Goal: Task Accomplishment & Management: Manage account settings

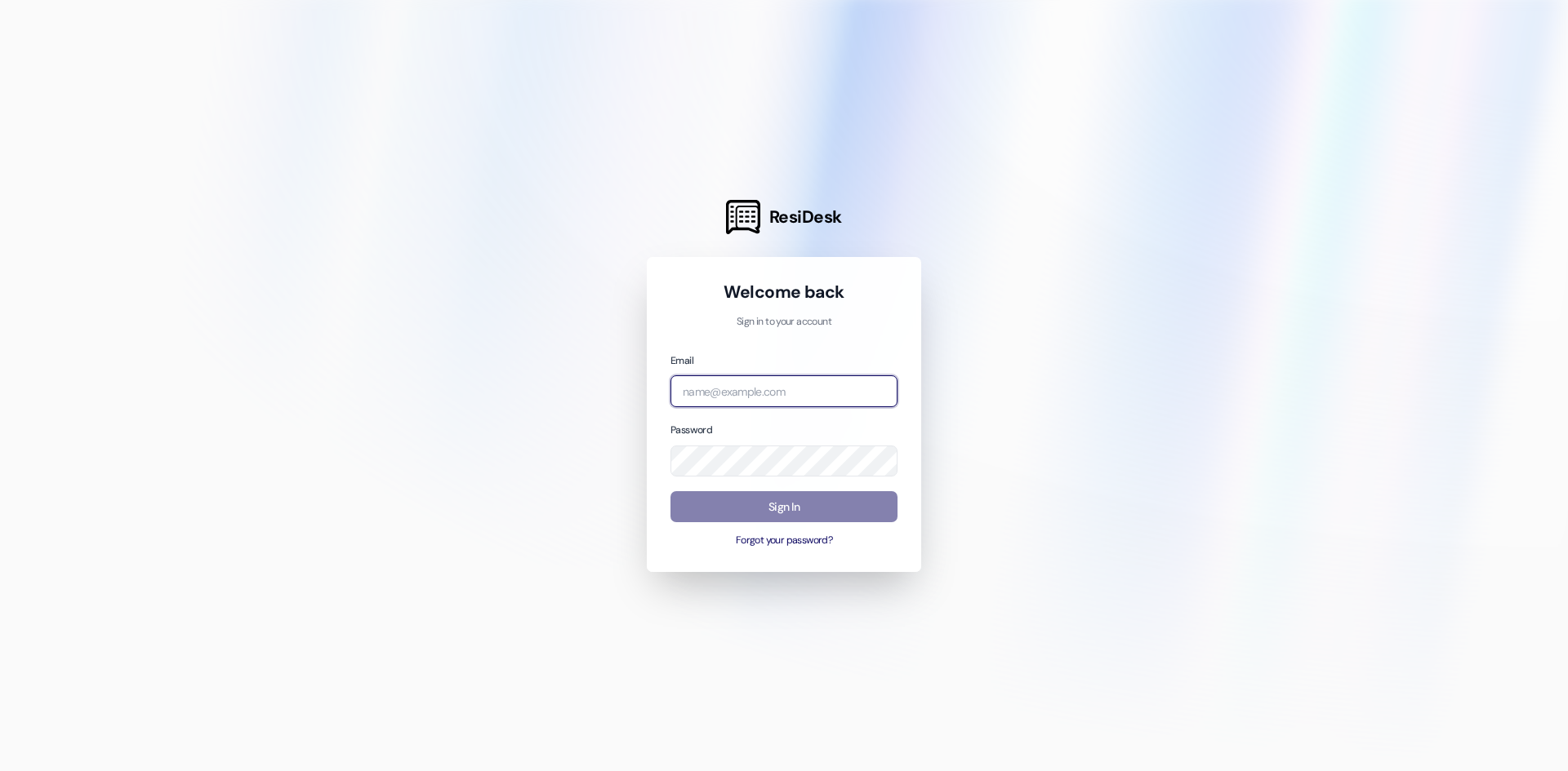
click at [742, 399] on input "email" at bounding box center [784, 391] width 227 height 32
type input "A"
type input "[PERSON_NAME][EMAIL_ADDRESS][PERSON_NAME][DOMAIN_NAME]"
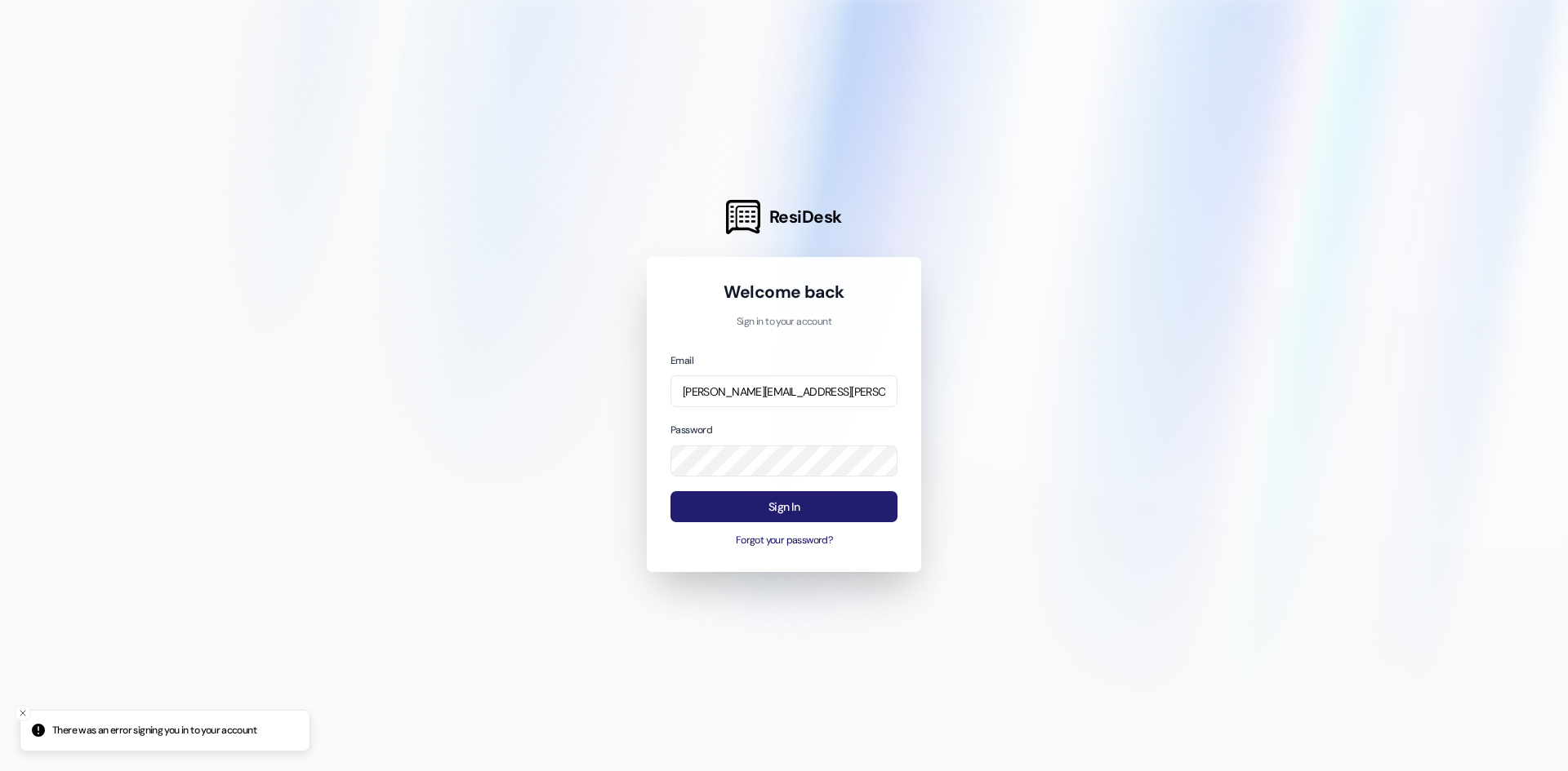
click at [763, 496] on button "Sign In" at bounding box center [784, 507] width 227 height 32
click at [779, 541] on button "Forgot your password?" at bounding box center [784, 541] width 227 height 15
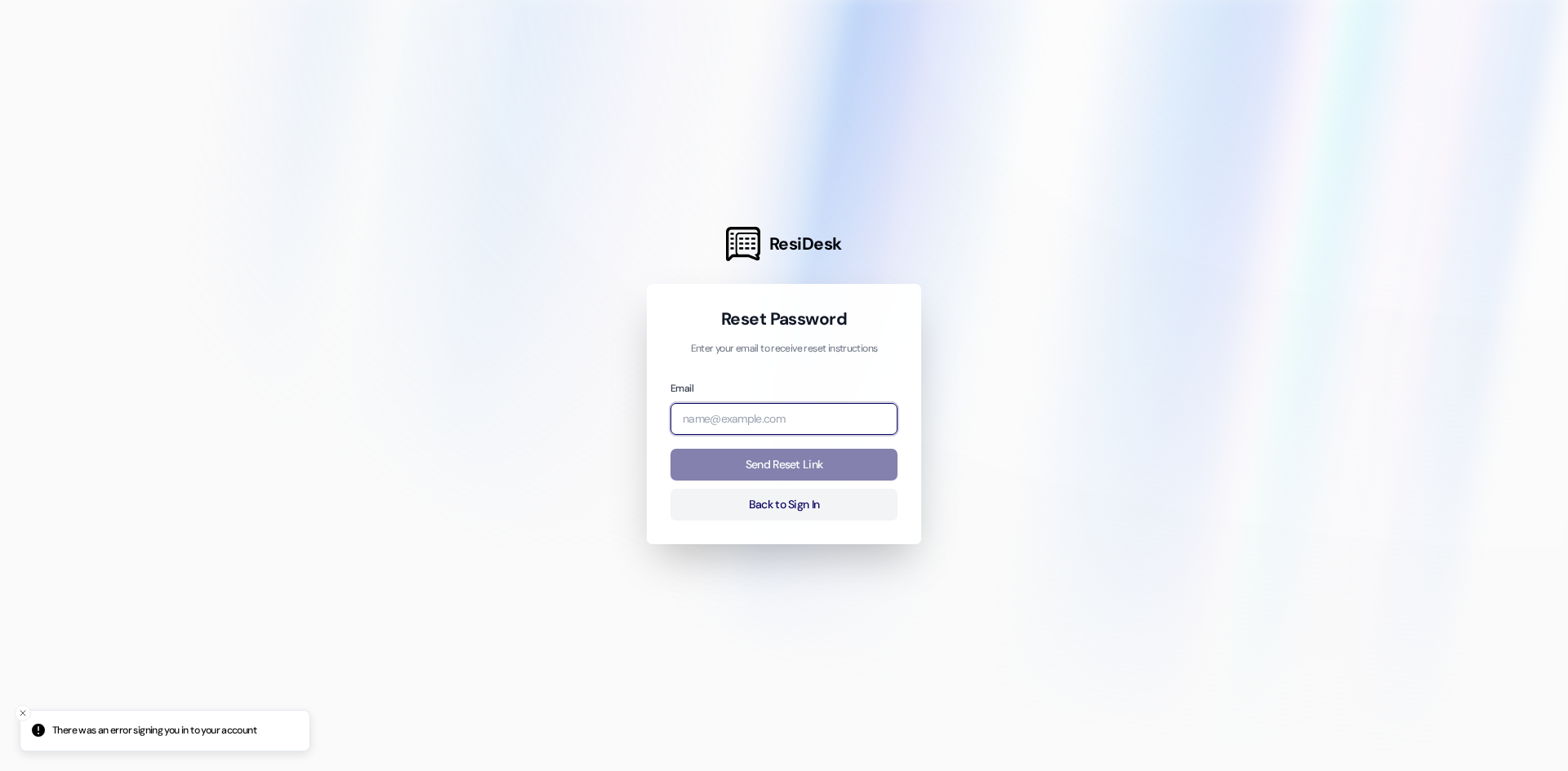
click at [805, 426] on input "email" at bounding box center [784, 419] width 227 height 32
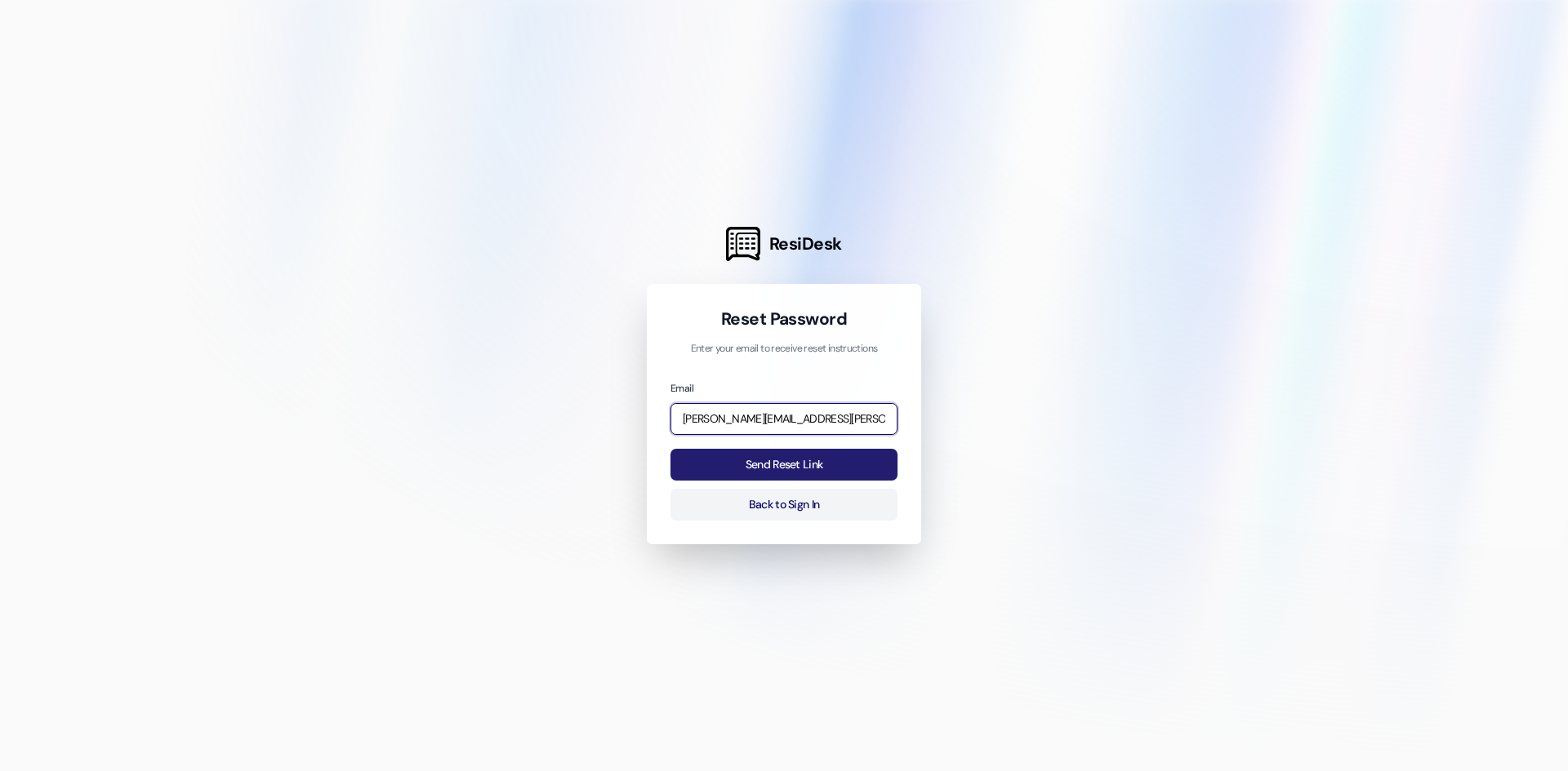
type input "[PERSON_NAME][EMAIL_ADDRESS][PERSON_NAME][DOMAIN_NAME]"
click at [833, 472] on button "Send Reset Link" at bounding box center [784, 464] width 227 height 32
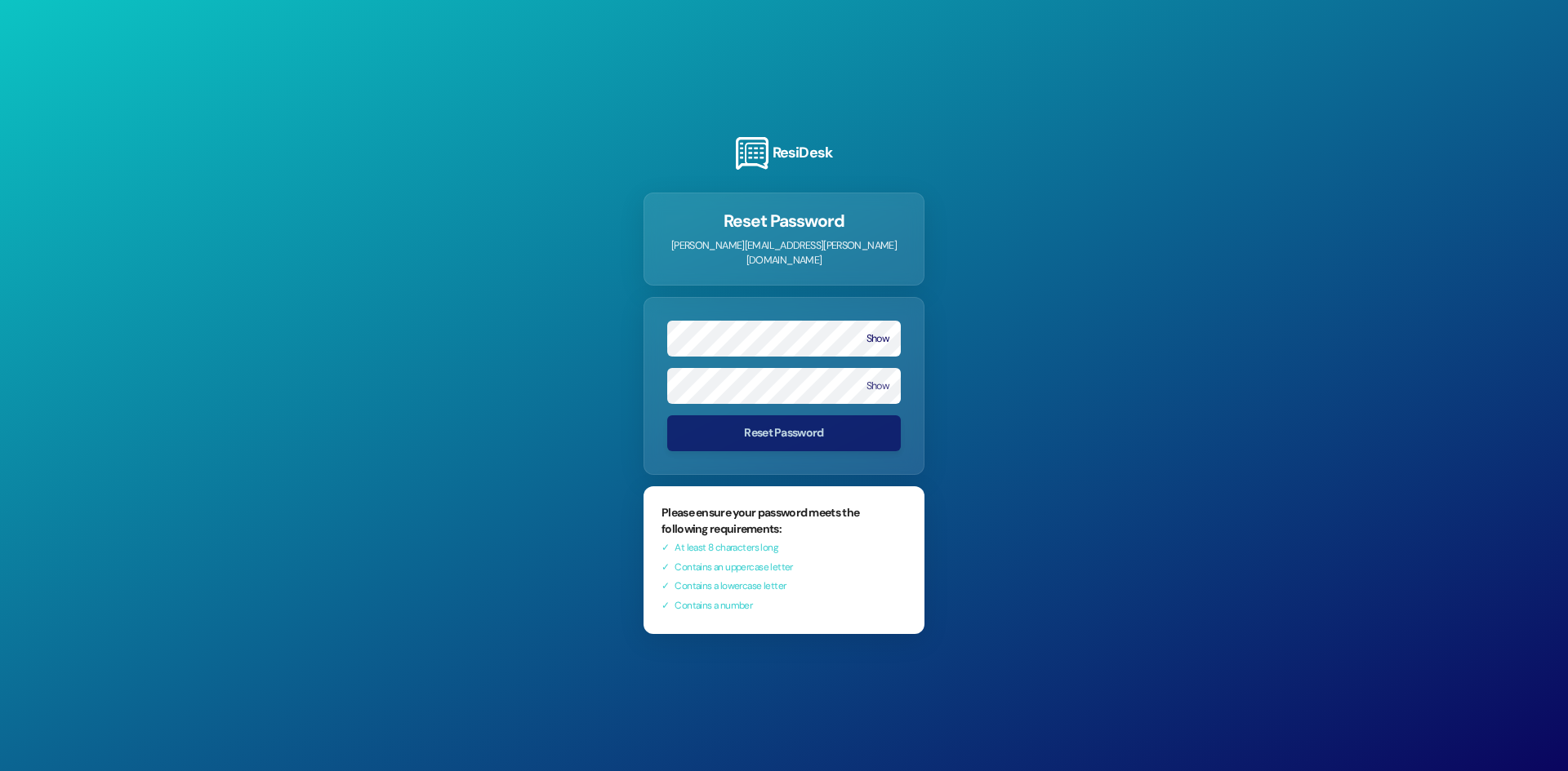
click at [872, 411] on form "Show Show Reset Password" at bounding box center [784, 386] width 280 height 178
click at [870, 333] on button "Show" at bounding box center [877, 338] width 23 height 11
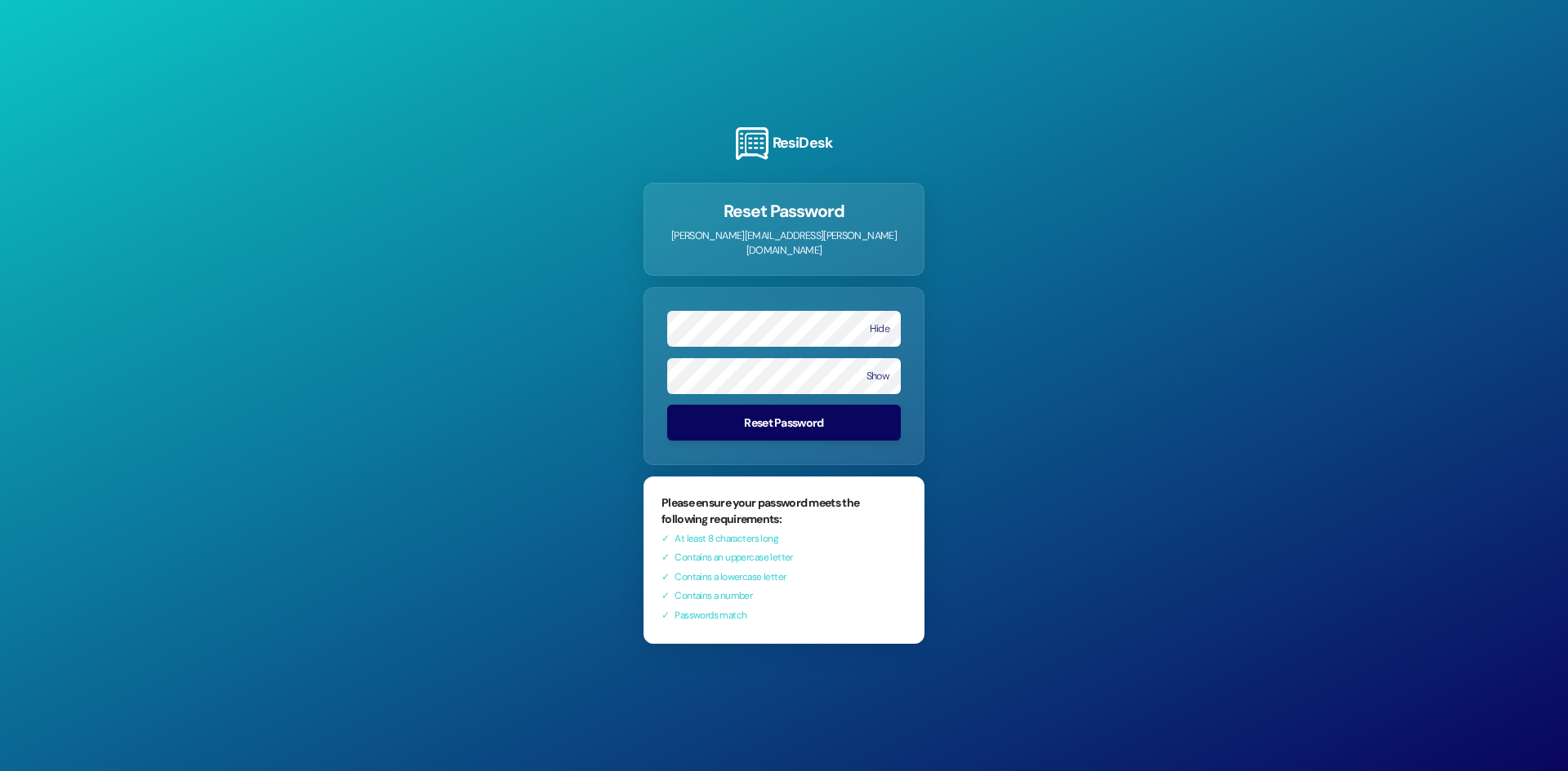
click at [781, 414] on button "Reset Password" at bounding box center [784, 422] width 233 height 36
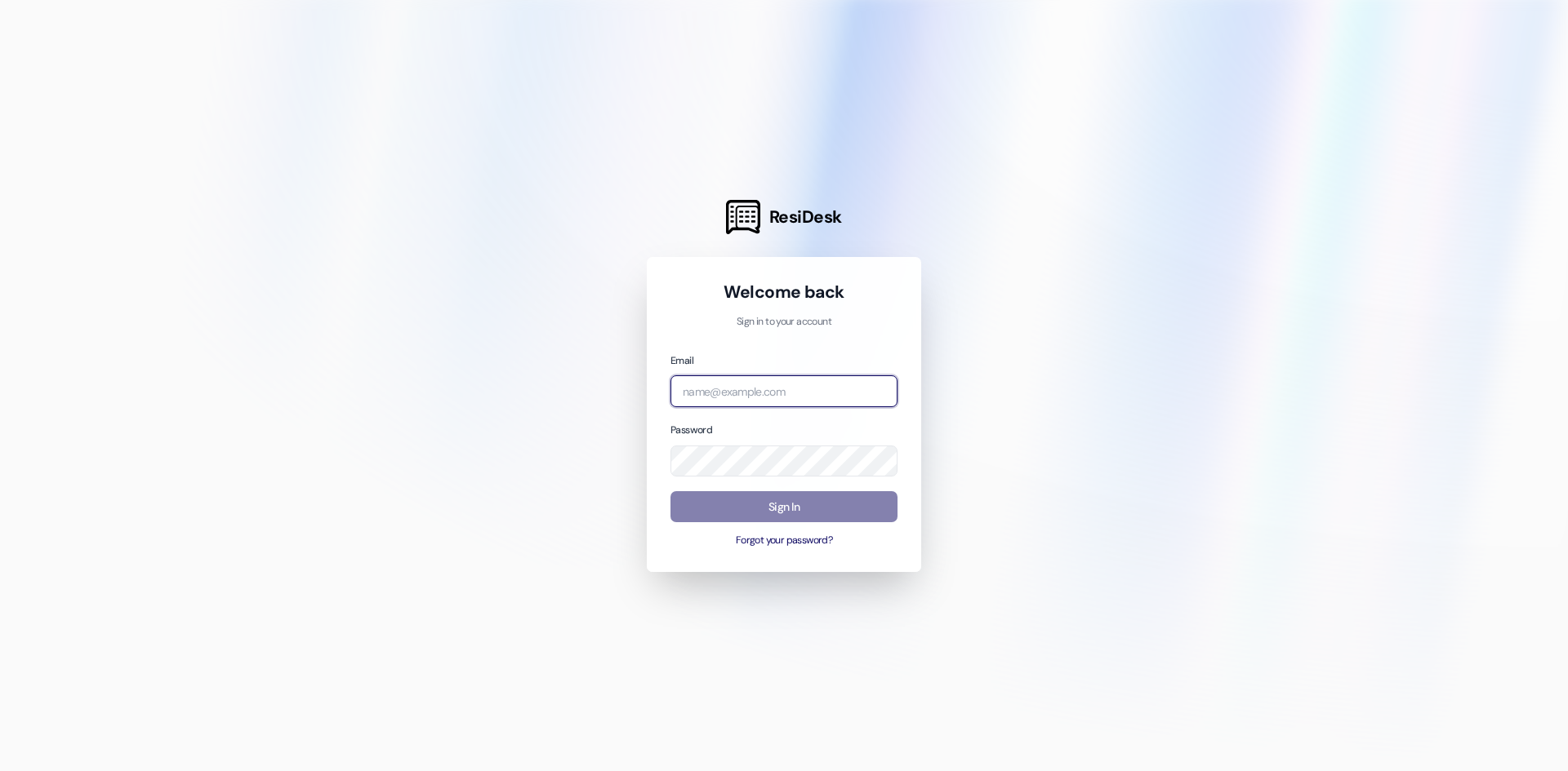
click at [704, 386] on input "email" at bounding box center [784, 391] width 227 height 32
type input "[PERSON_NAME][EMAIL_ADDRESS][PERSON_NAME][DOMAIN_NAME]"
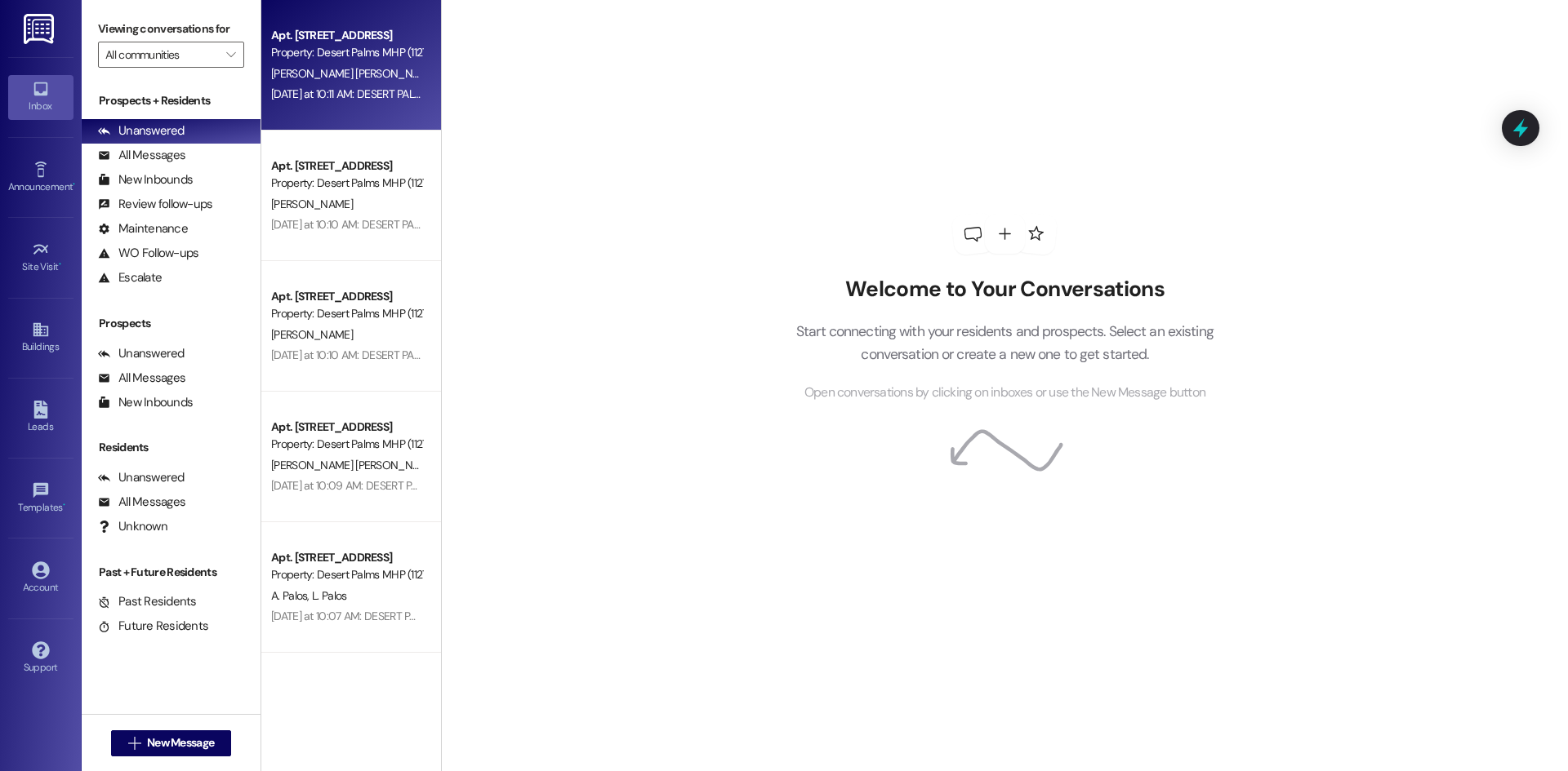
click at [372, 89] on div "[DATE] at 10:11 AM: DESERT PALMSHELLO DID ANYONE LOSE A PET RABBIT RECENTLY? RE…" at bounding box center [1153, 94] width 1763 height 15
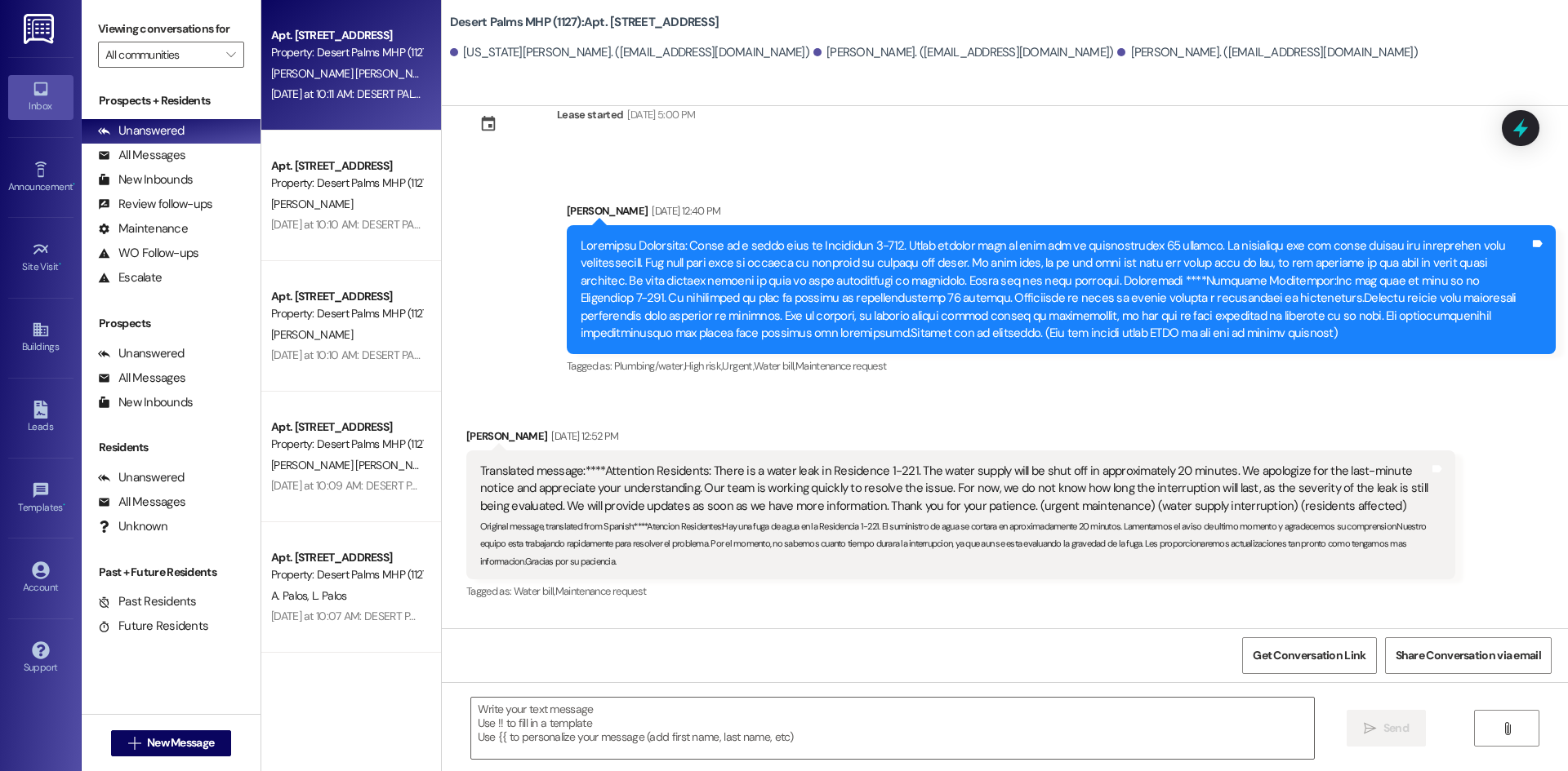
scroll to position [63, 0]
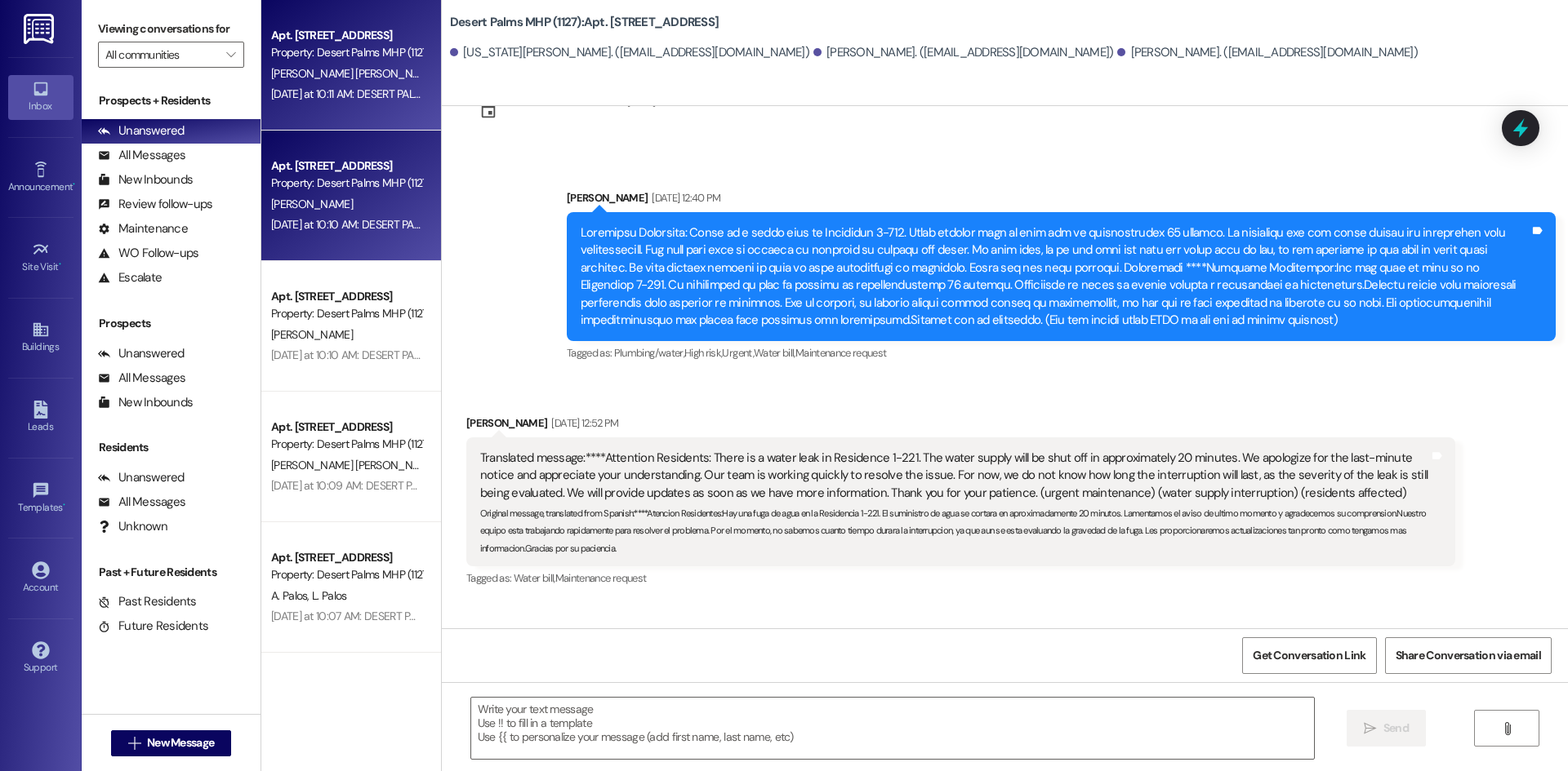
click at [355, 244] on div "Apt. [STREET_ADDRESS] Property: Desert Palms MHP (1127) [PERSON_NAME] [DATE] at…" at bounding box center [351, 195] width 180 height 131
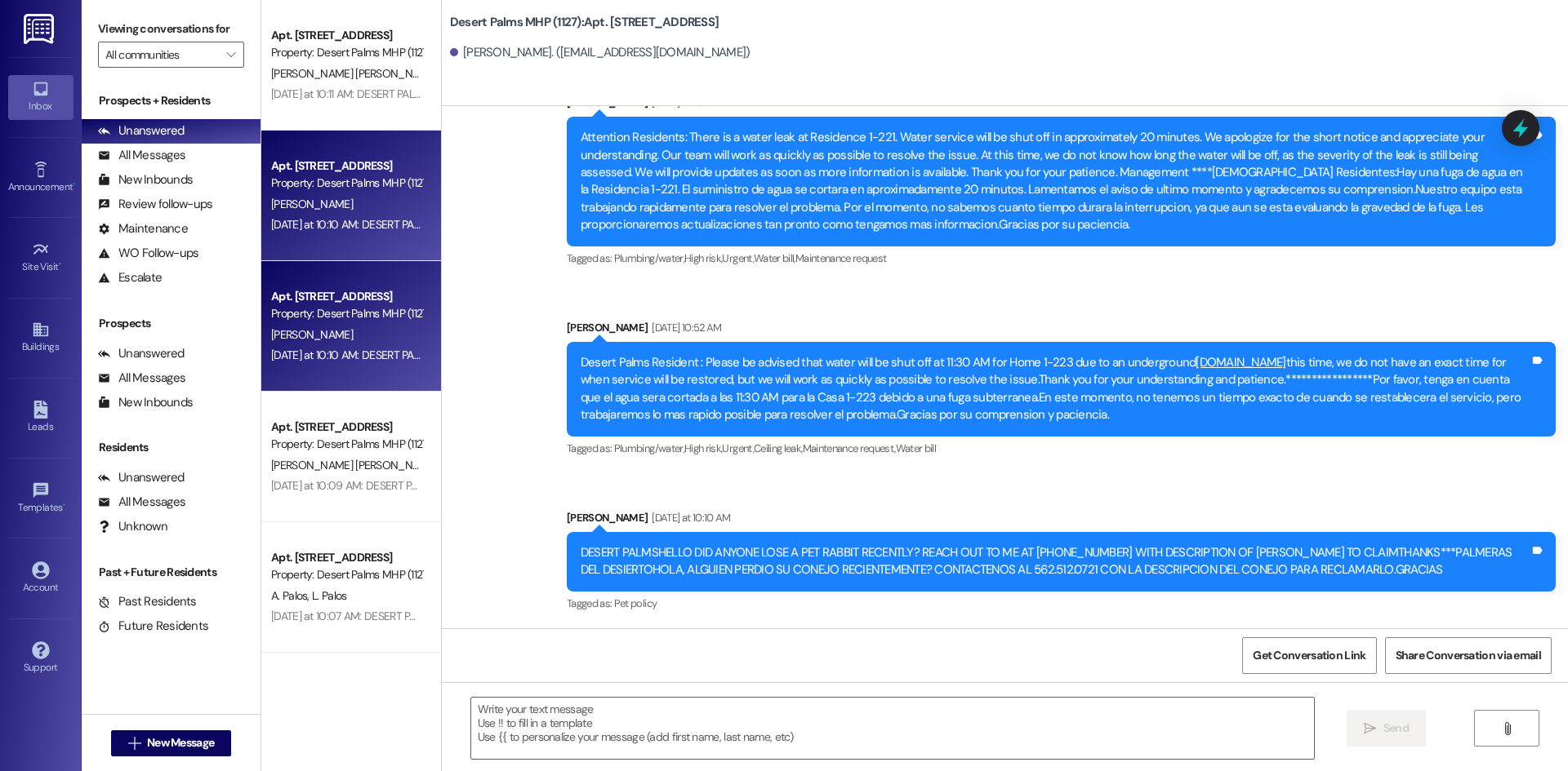
scroll to position [29196, 0]
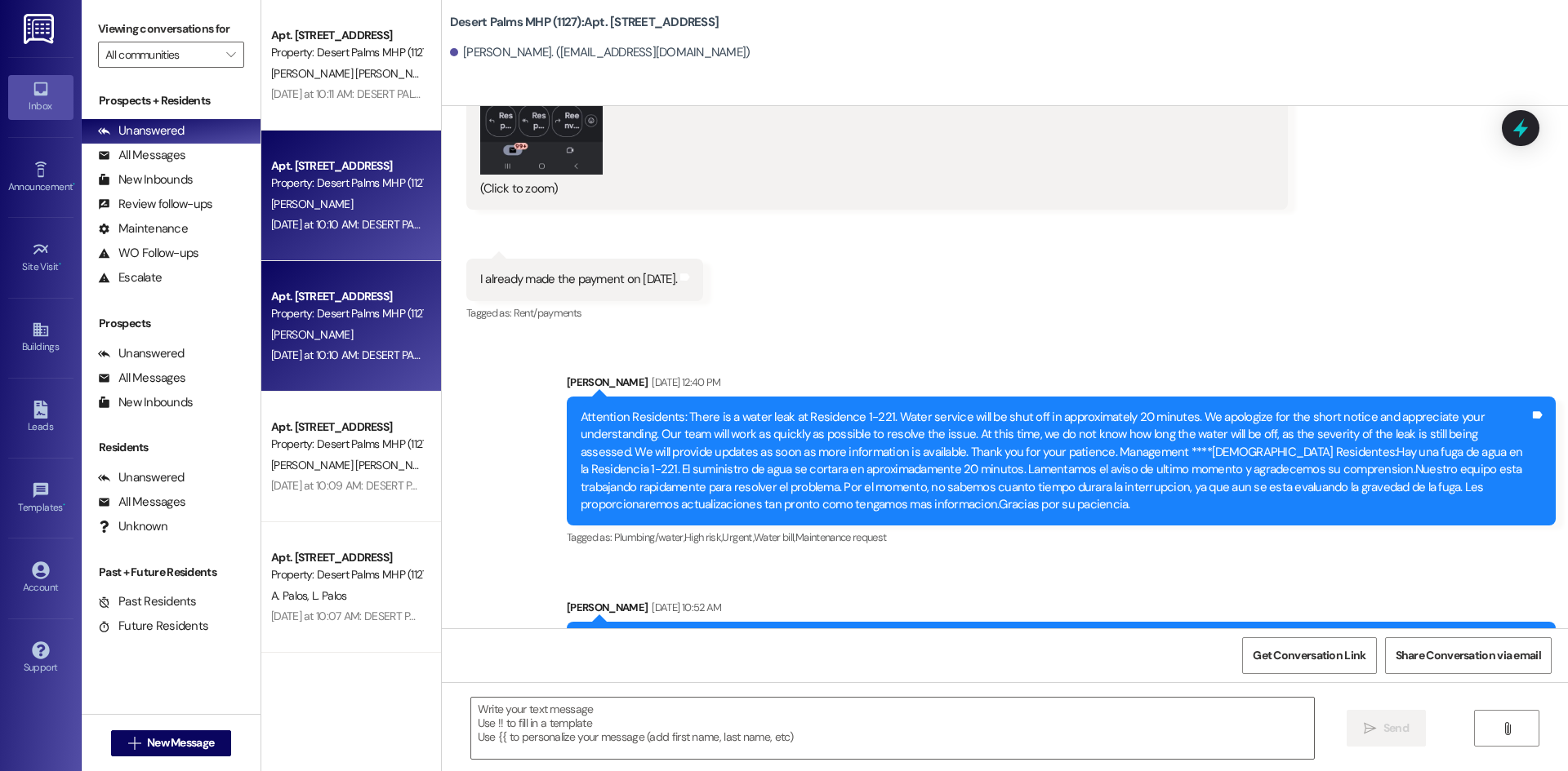
click at [340, 322] on div "Property: Desert Palms MHP (1127)" at bounding box center [346, 314] width 151 height 18
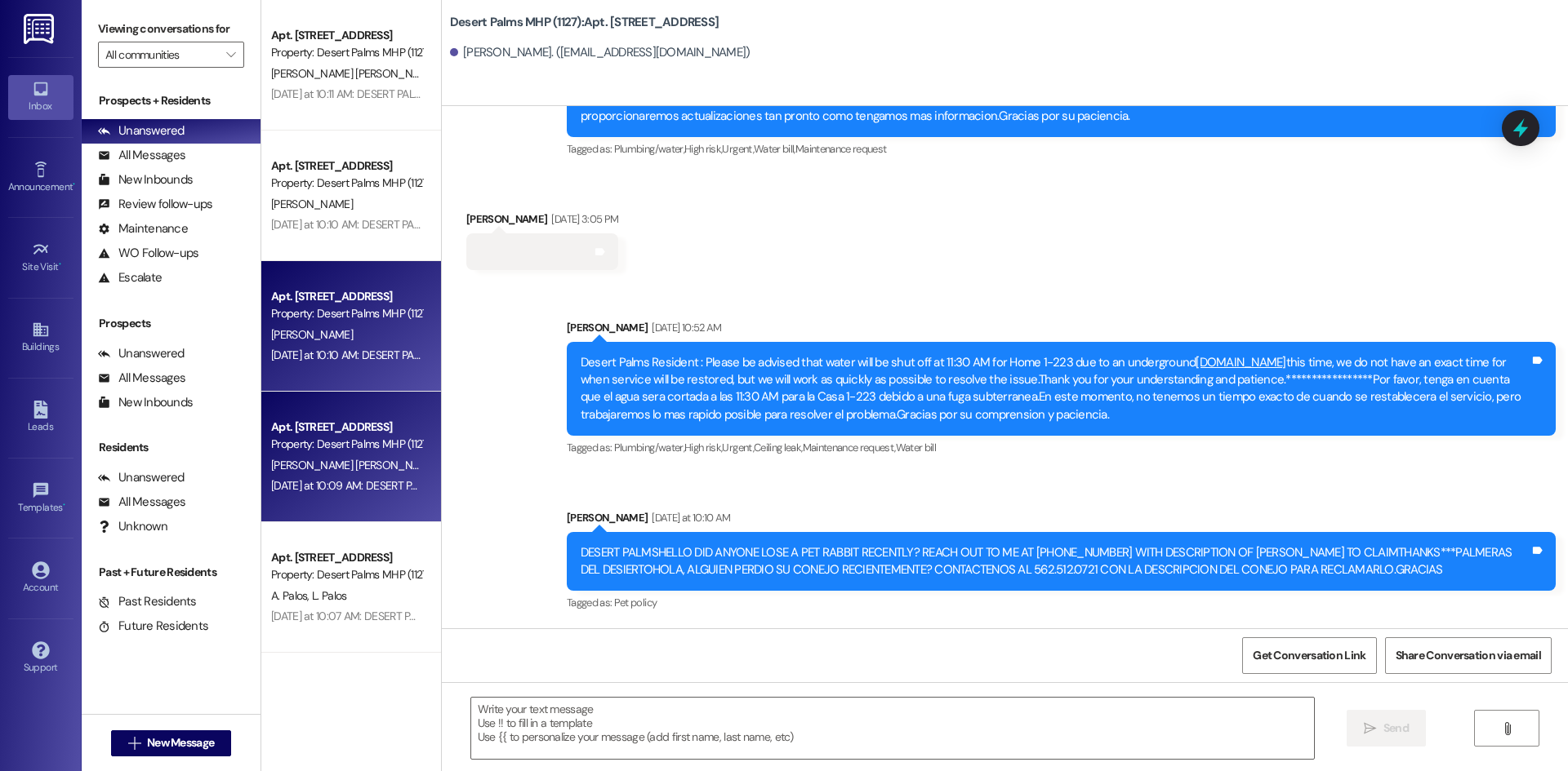
scroll to position [16480, 0]
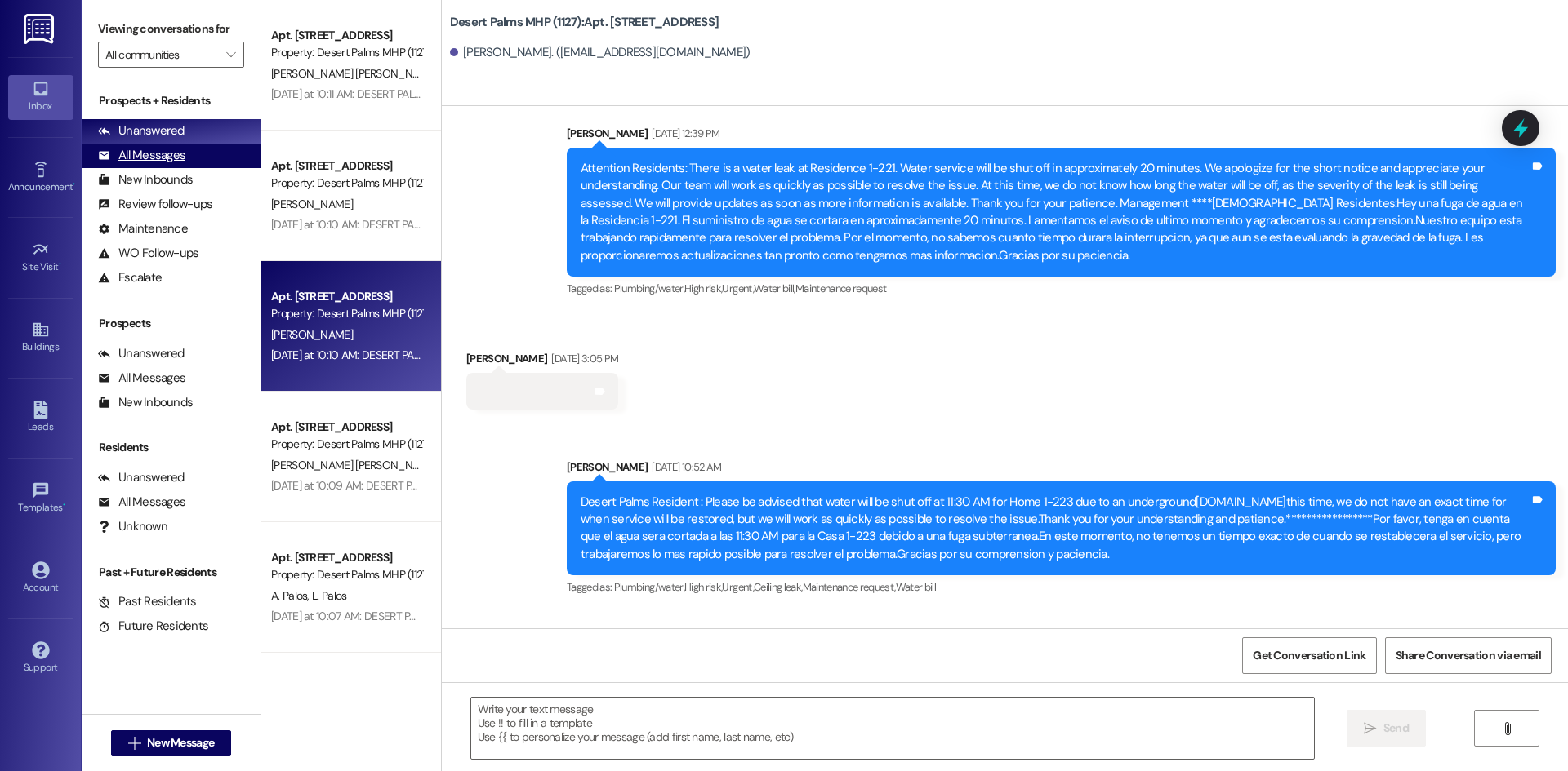
click at [151, 161] on div "All Messages" at bounding box center [142, 156] width 88 height 18
